Goal: Transaction & Acquisition: Download file/media

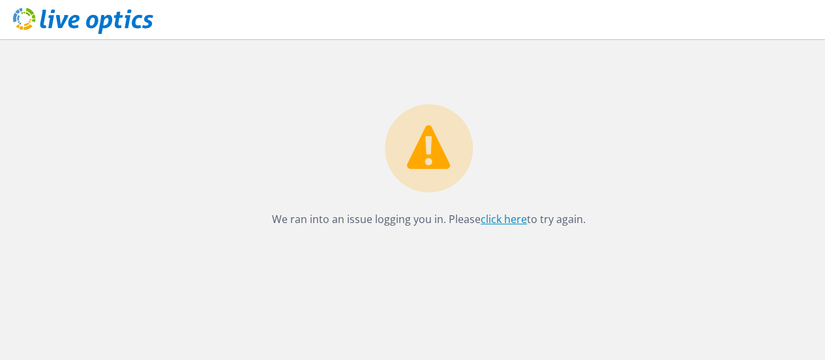
click at [494, 220] on link "click here" at bounding box center [504, 219] width 46 height 14
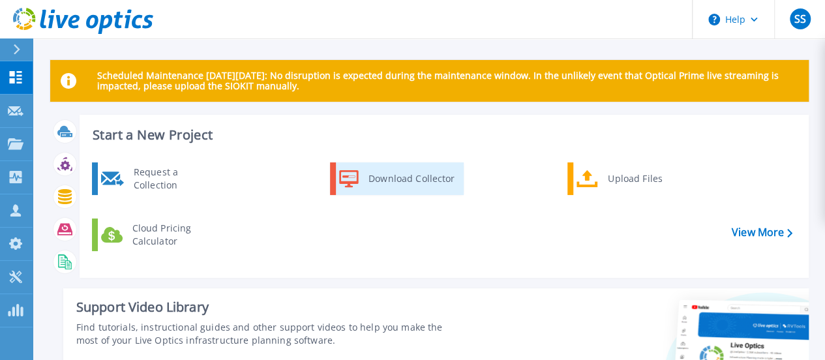
click at [397, 188] on div "Download Collector" at bounding box center [411, 179] width 98 height 26
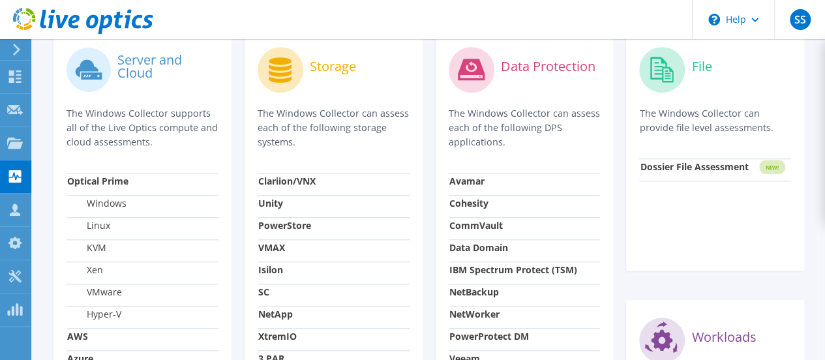
scroll to position [522, 0]
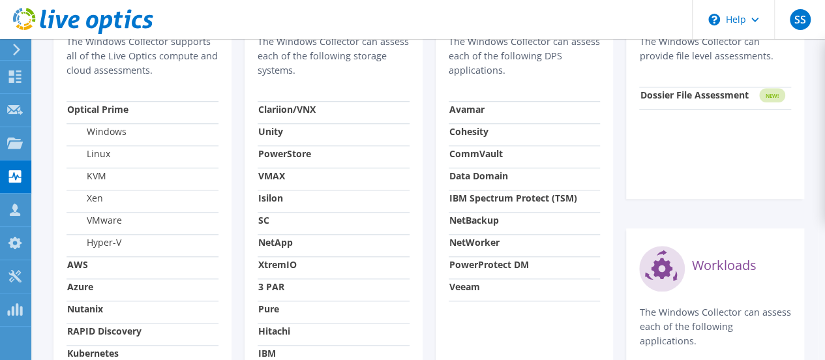
click at [467, 280] on strong "Veeam" at bounding box center [464, 286] width 31 height 12
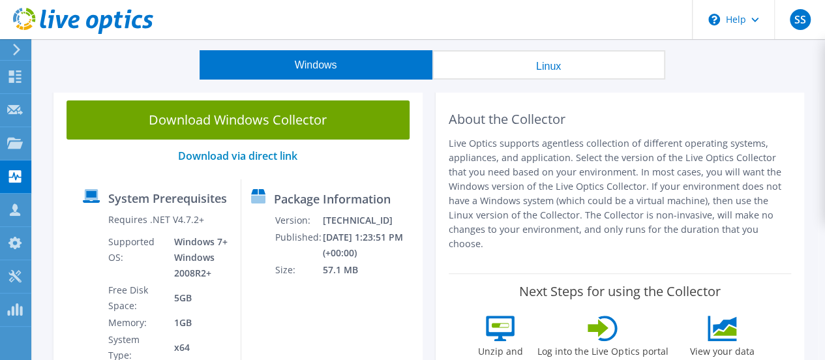
scroll to position [0, 0]
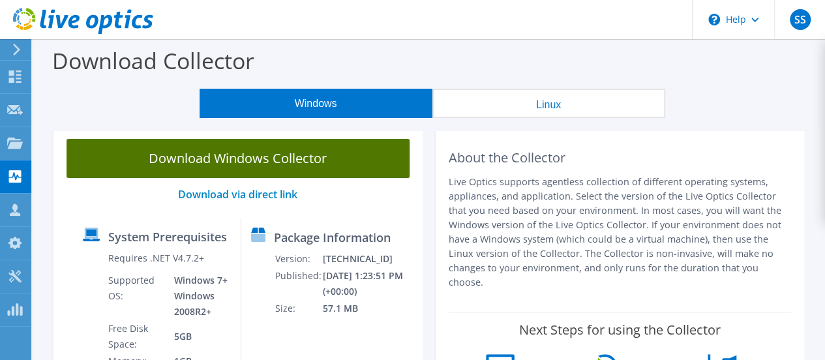
click at [222, 162] on link "Download Windows Collector" at bounding box center [238, 158] width 343 height 39
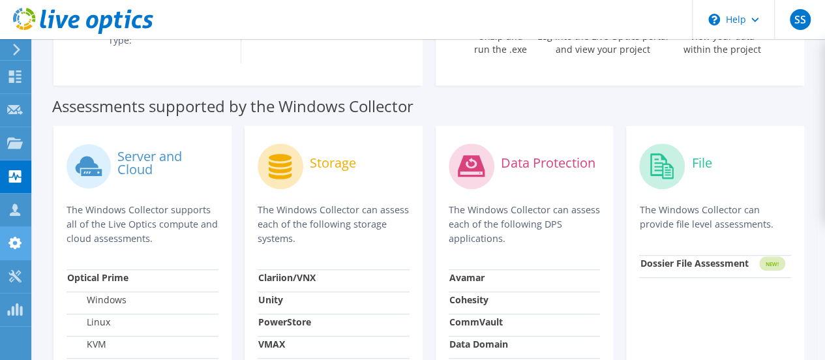
scroll to position [326, 0]
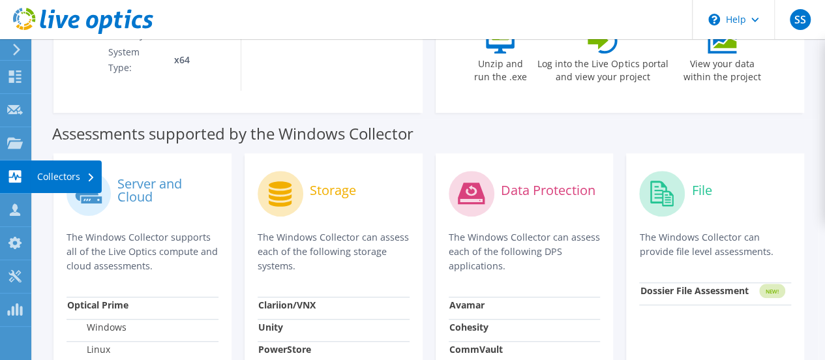
click at [57, 181] on div "Collectors" at bounding box center [66, 176] width 71 height 33
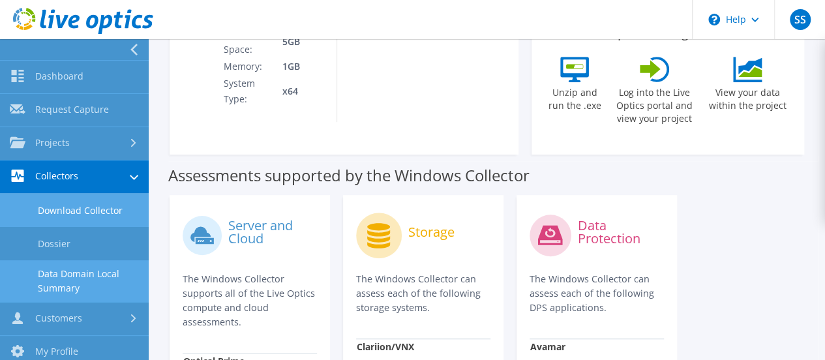
scroll to position [65, 0]
